Goal: Task Accomplishment & Management: Complete application form

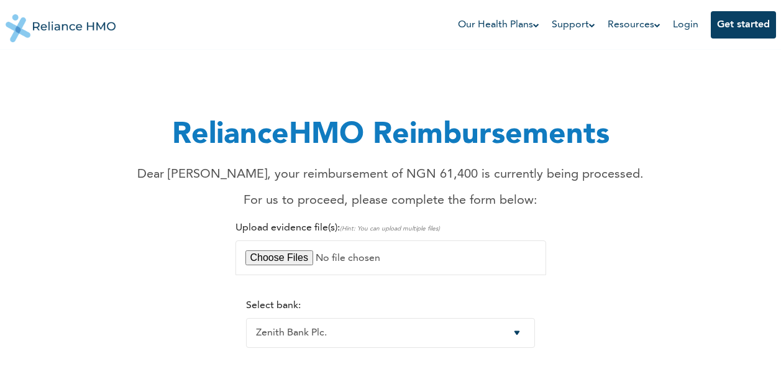
select select "22"
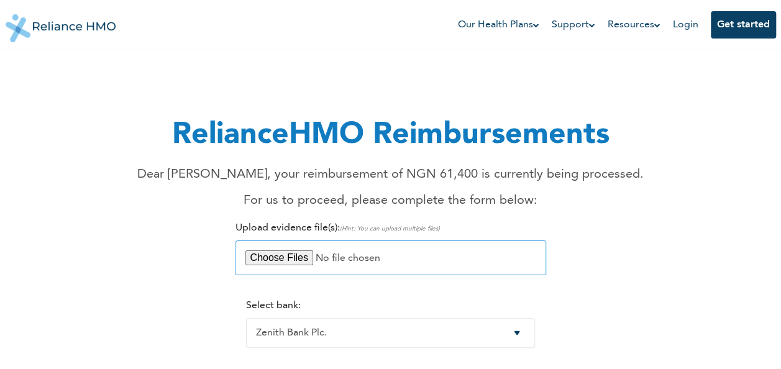
click at [279, 256] on input "file" at bounding box center [391, 258] width 311 height 35
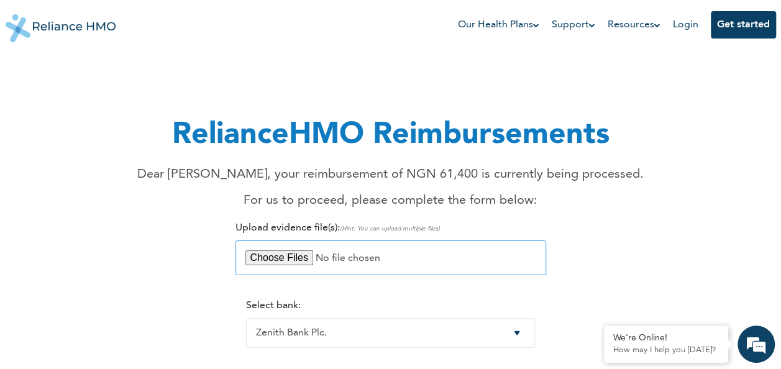
click at [279, 254] on input "file" at bounding box center [391, 258] width 311 height 35
type input "C:\fakepath\DRUG PRESCRIPTION- ST. NICHOLAS HOSPITAL- ABIODUN YUSUF.pdf"
click at [272, 257] on input "file" at bounding box center [391, 258] width 311 height 35
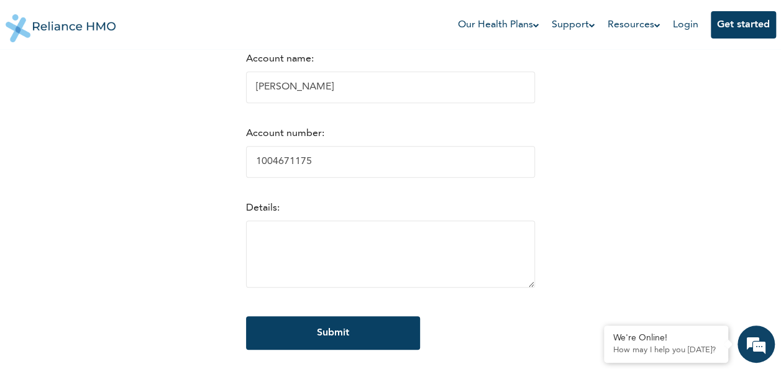
scroll to position [323, 0]
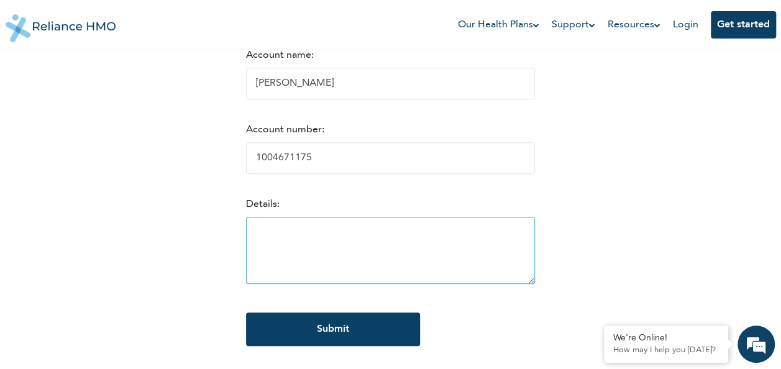
click at [271, 237] on textarea at bounding box center [390, 250] width 289 height 67
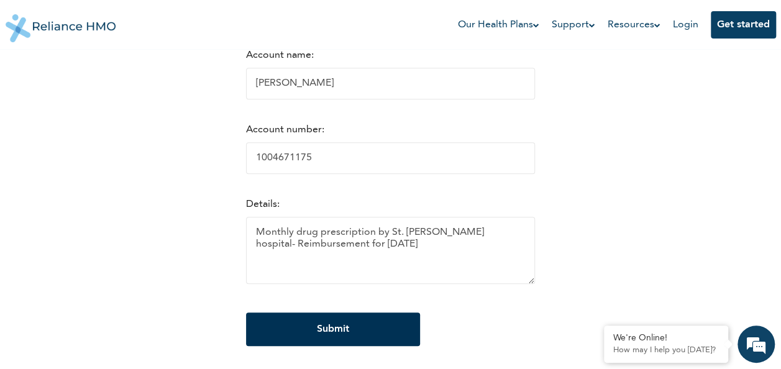
type textarea "Monthly drug prescription by St. Nicholas hospital- Reimbursement for June 2025"
click at [327, 335] on input "Submit" at bounding box center [333, 330] width 174 height 34
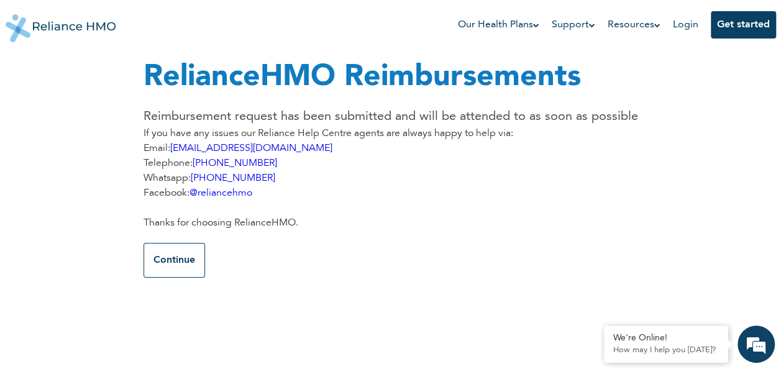
scroll to position [0, 0]
